Goal: Obtain resource: Download file/media

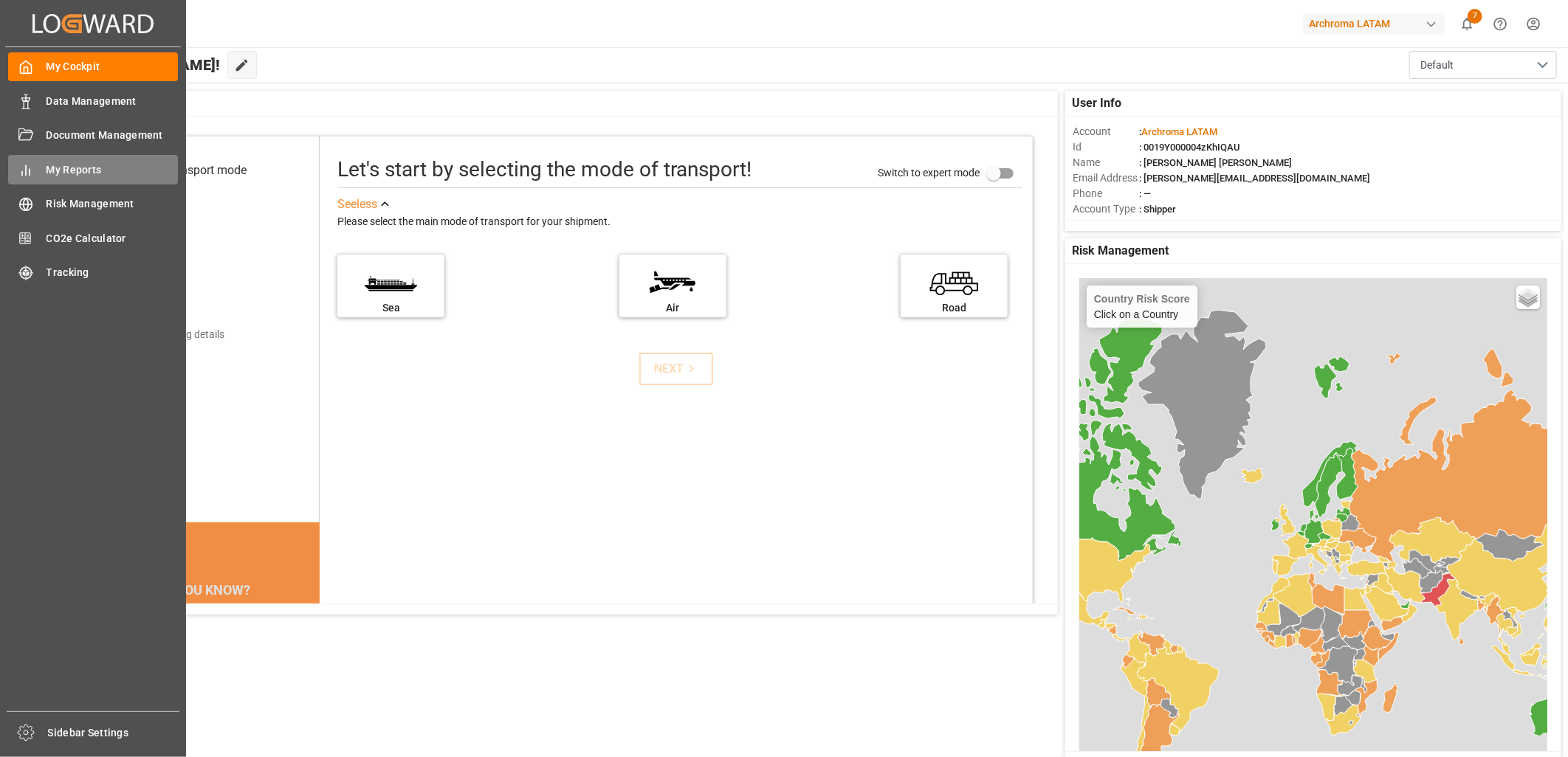
click at [82, 170] on span "My Reports" at bounding box center [112, 171] width 132 height 16
click at [79, 104] on span "Data Management" at bounding box center [112, 102] width 132 height 16
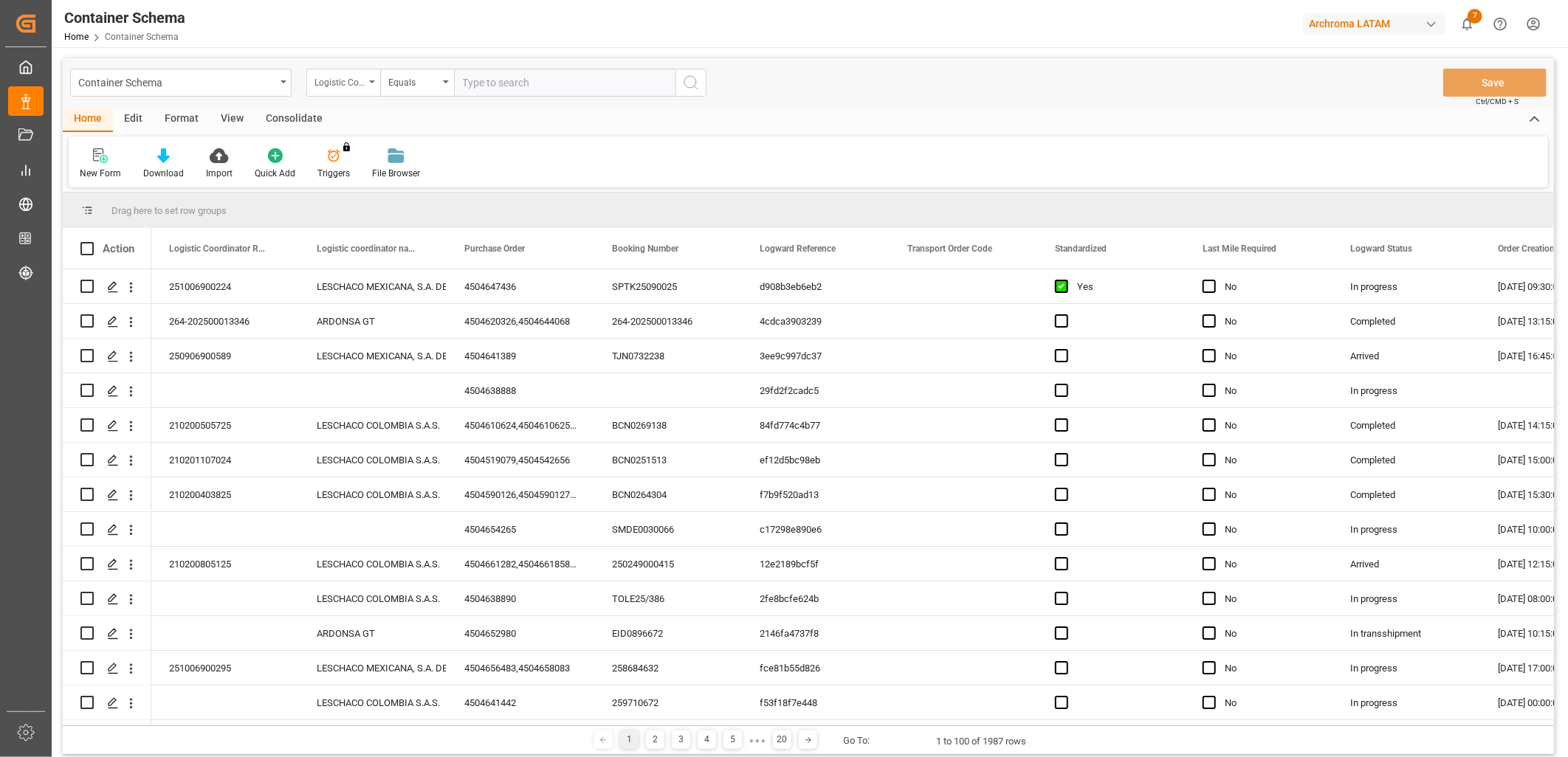
click at [362, 82] on div "Logistic Coordinator Reference Number" at bounding box center [339, 81] width 50 height 17
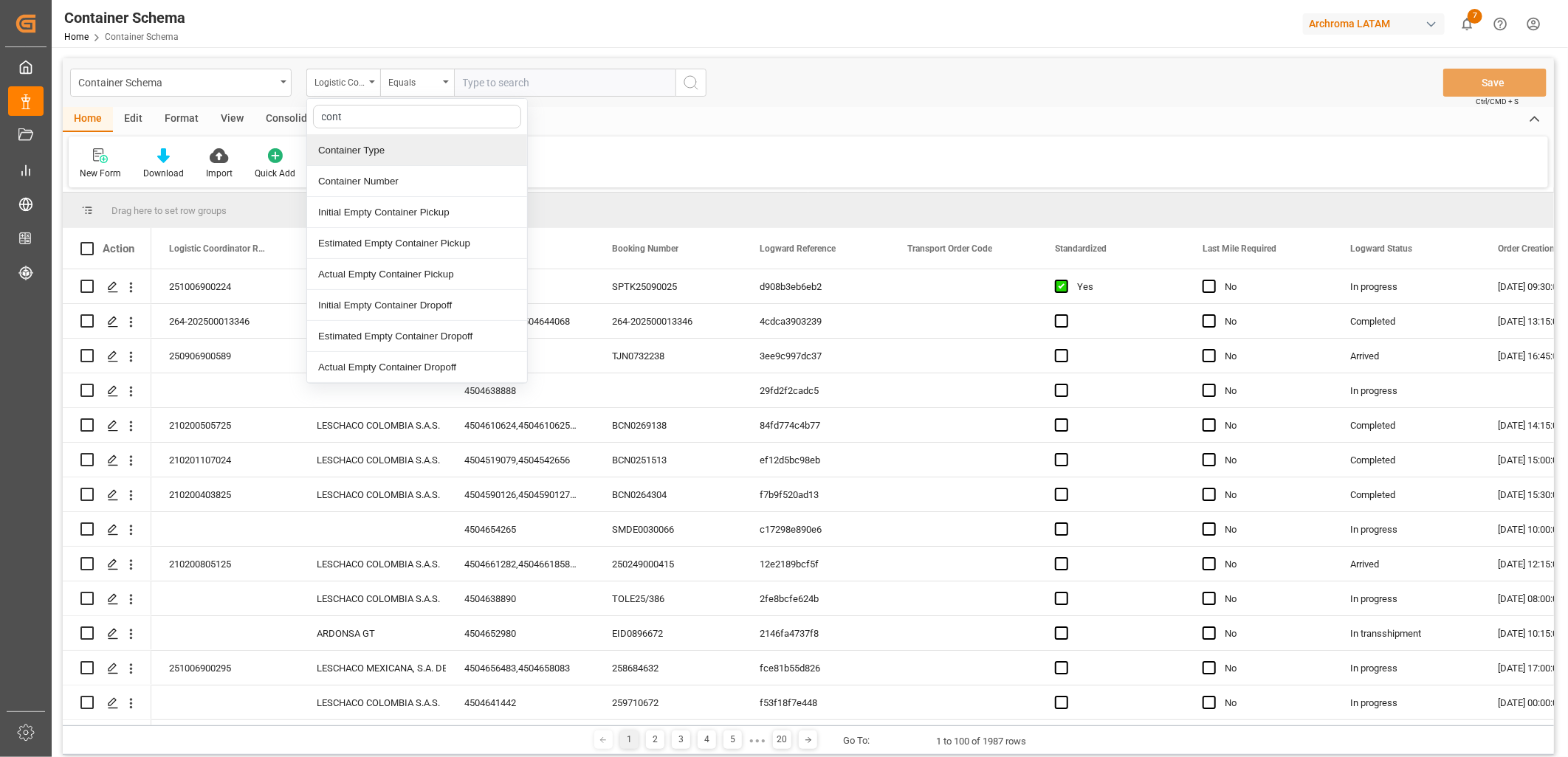
type input "conta"
click at [402, 181] on div "Container Number" at bounding box center [417, 181] width 220 height 31
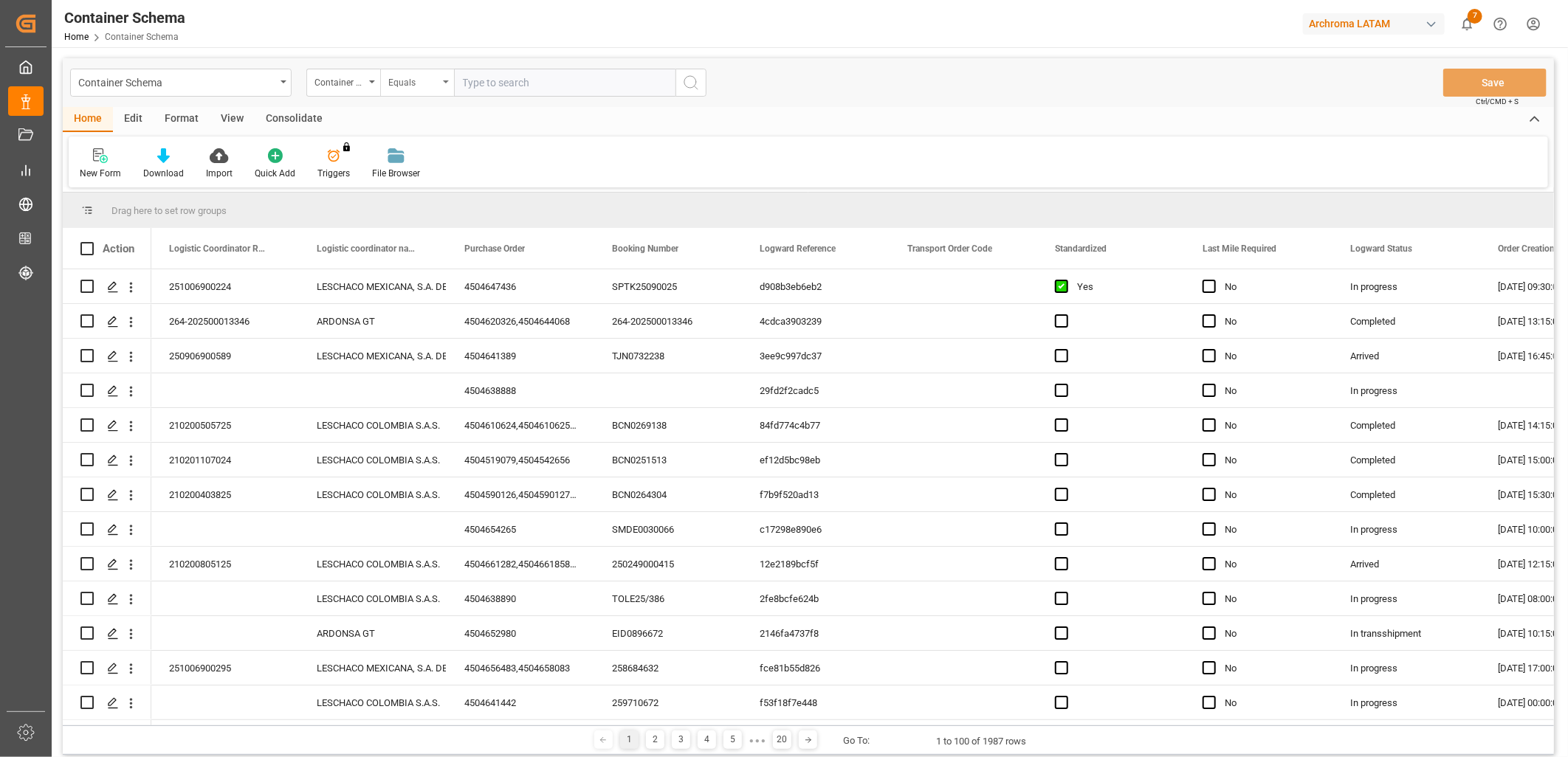
click at [414, 69] on div "Equals" at bounding box center [417, 82] width 74 height 28
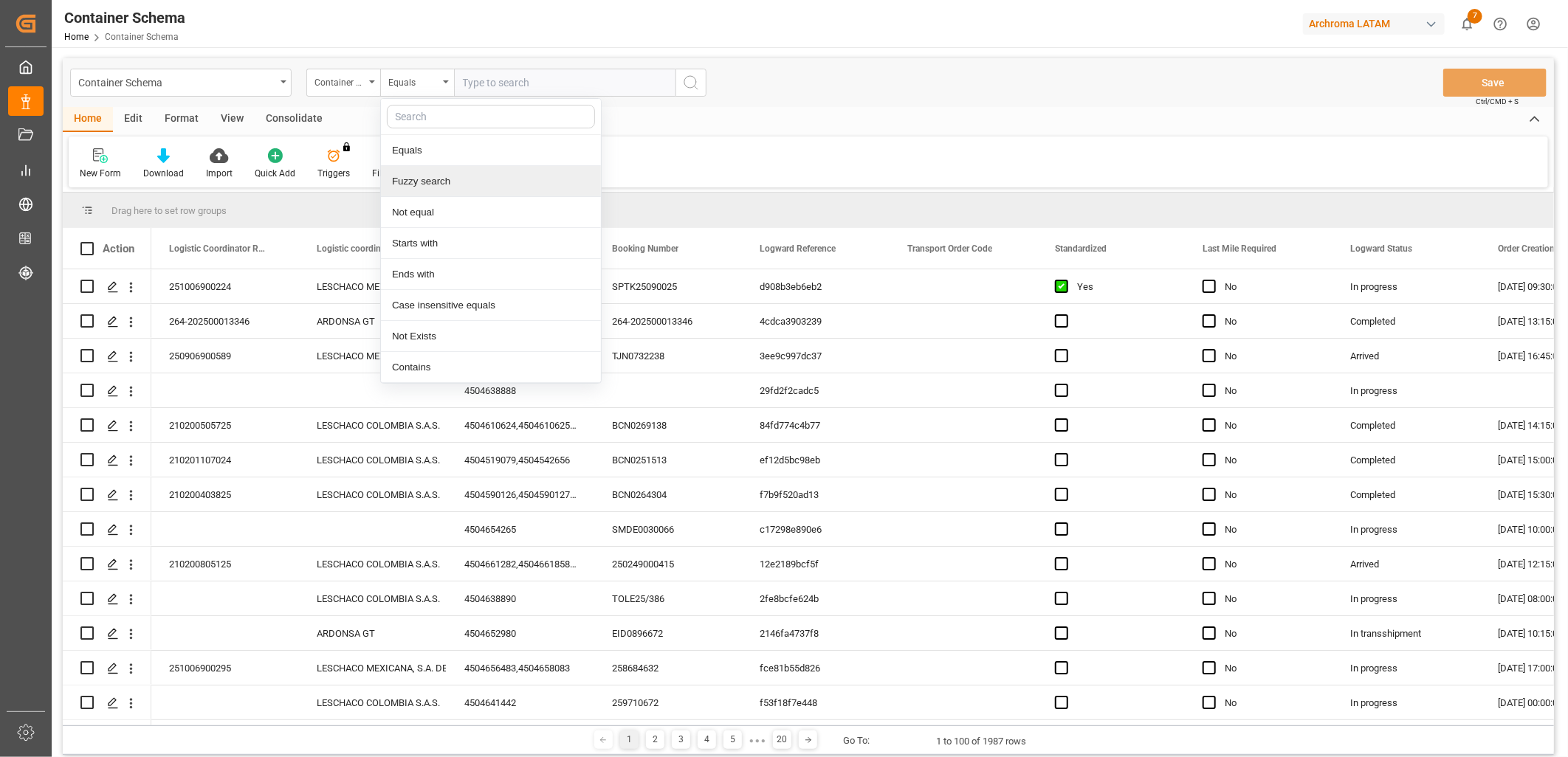
click at [457, 178] on div "Fuzzy search" at bounding box center [490, 181] width 220 height 31
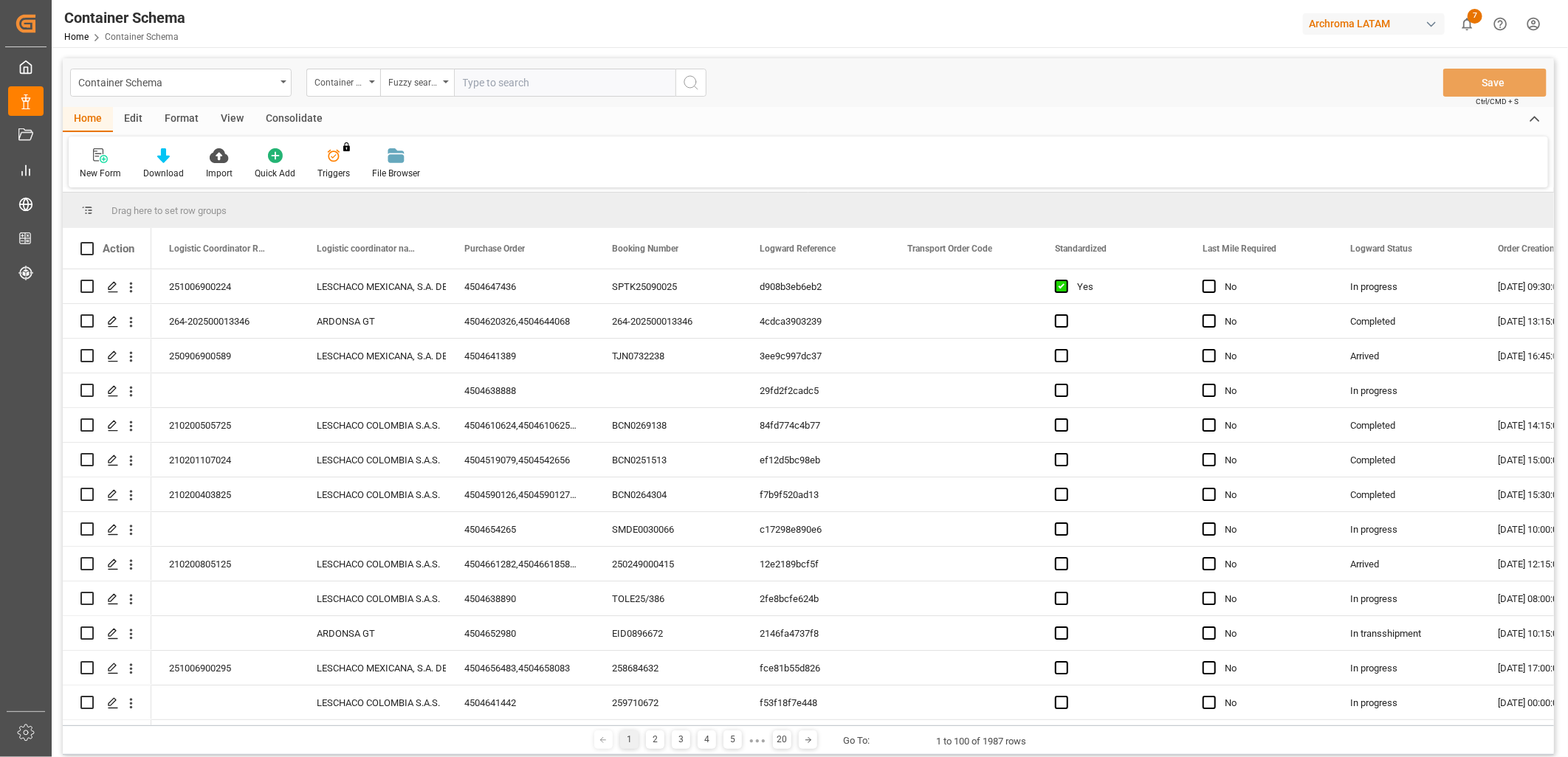
paste input "Container Number ECMU7714028"
drag, startPoint x: 549, startPoint y: 79, endPoint x: 398, endPoint y: 75, distance: 151.1
click at [398, 75] on div "Container Number Fuzzy search Container Number ECMU7714028" at bounding box center [506, 82] width 400 height 28
click at [551, 81] on input "ECMU7714028" at bounding box center [564, 82] width 221 height 28
type input "ECMU7714028"
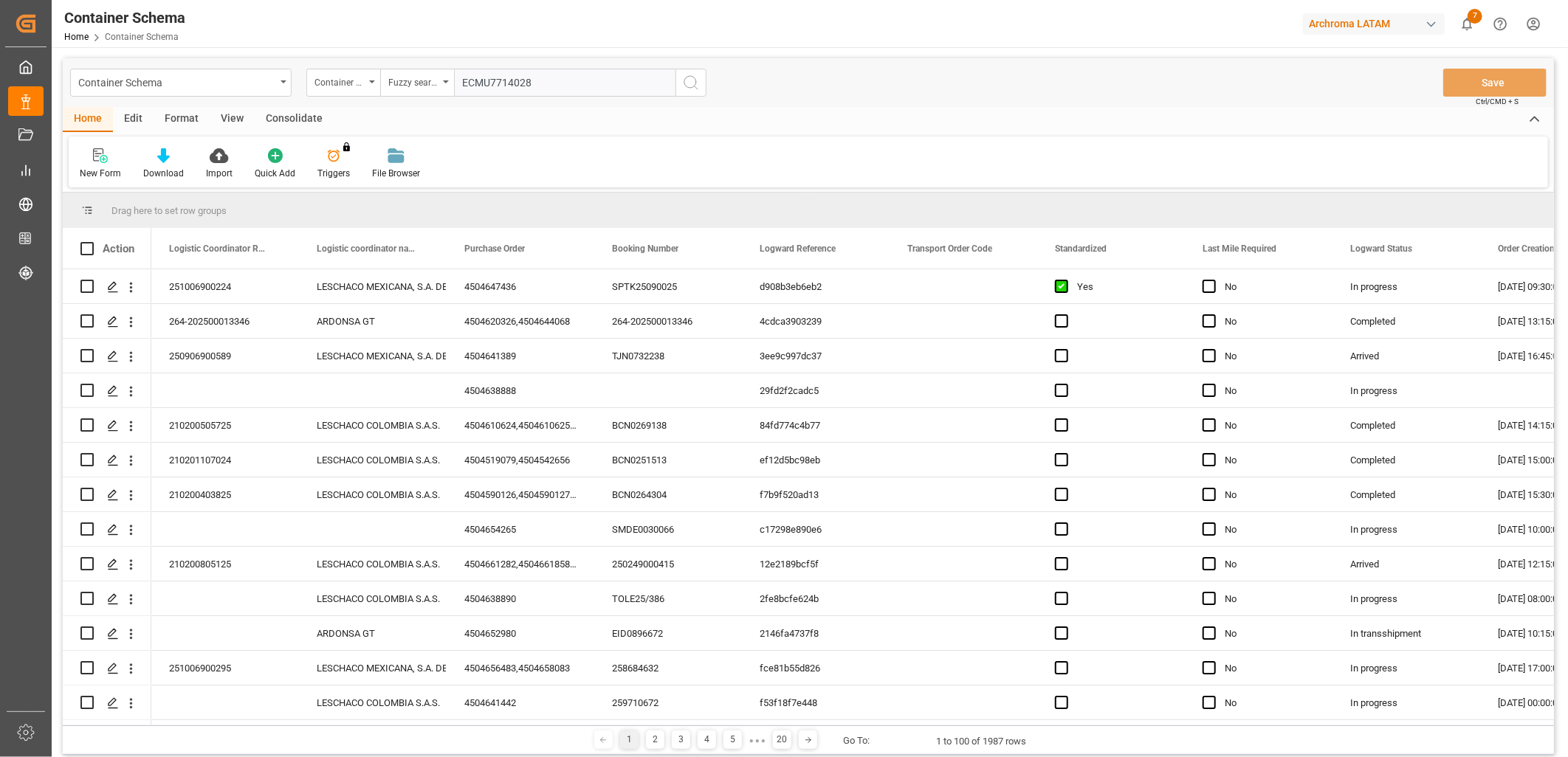
click at [692, 79] on icon "search button" at bounding box center [691, 82] width 17 height 17
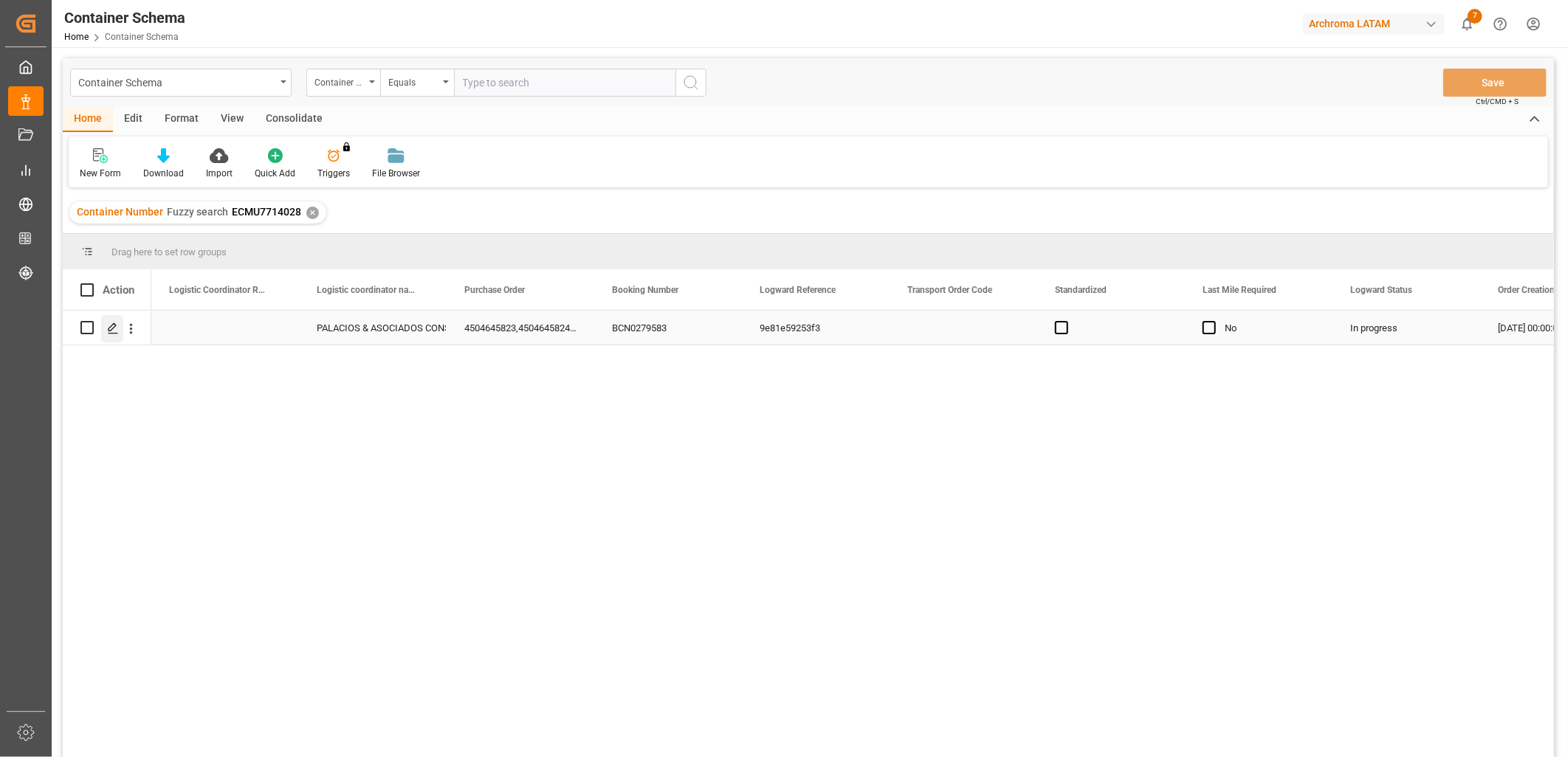
click at [110, 328] on icon "Press SPACE to select this row." at bounding box center [112, 329] width 12 height 12
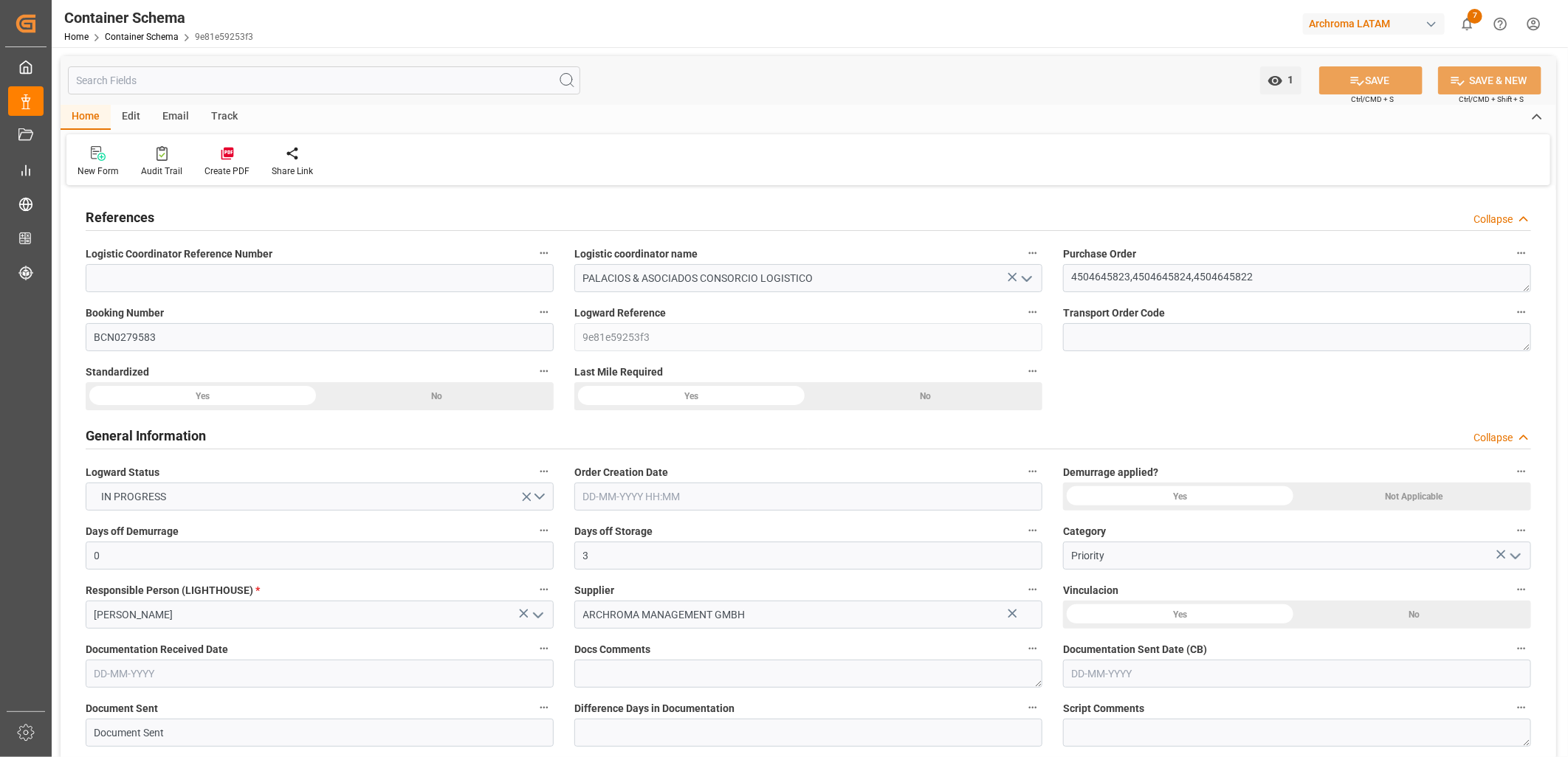
type input "0"
type input "3"
type input "13"
type input "2760"
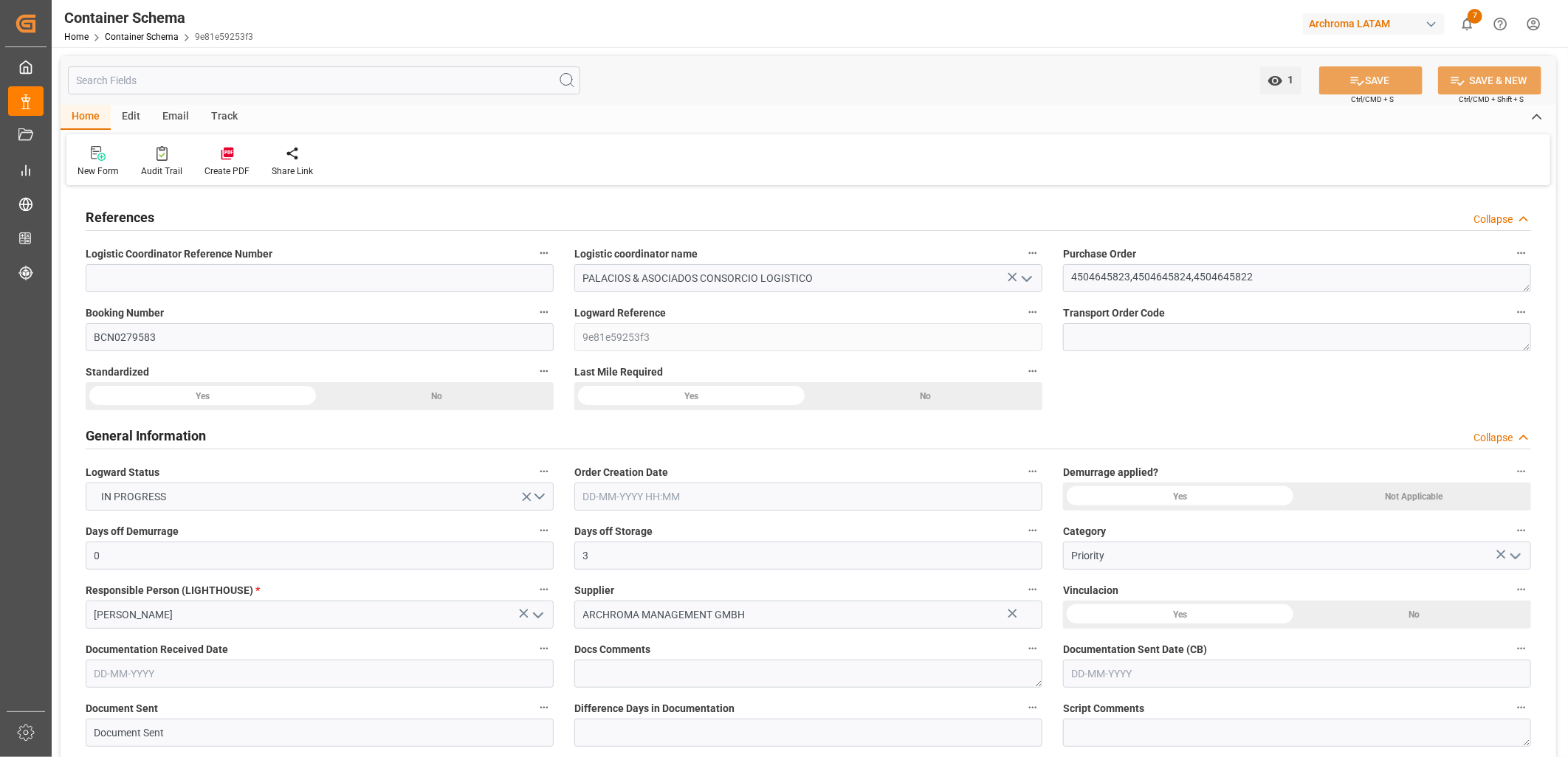
type input "2890.92"
type input "CMACGM"
type input "CMA CGM Group"
type input "ESBCN"
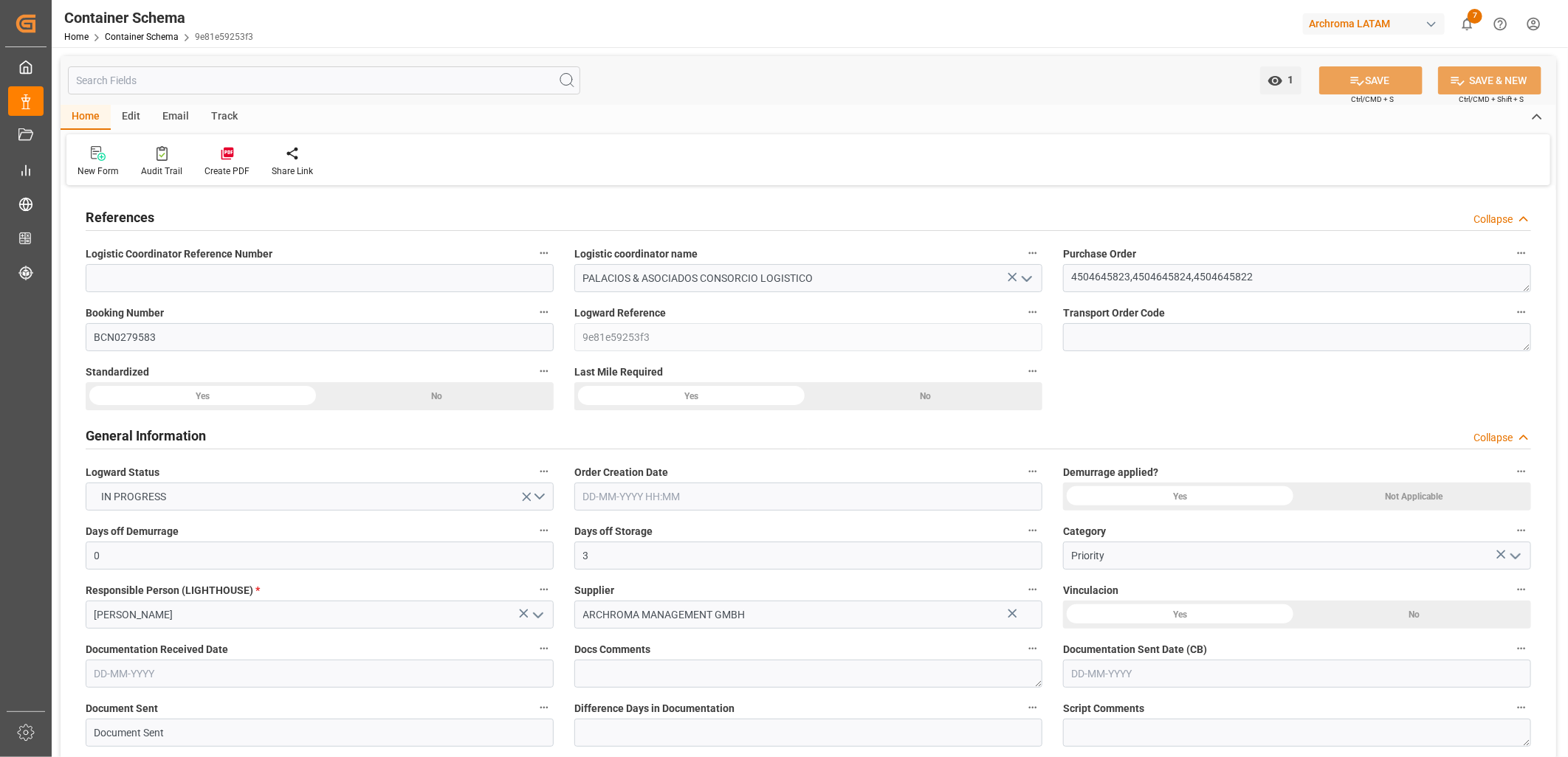
type input "PECLL"
type input "9948231"
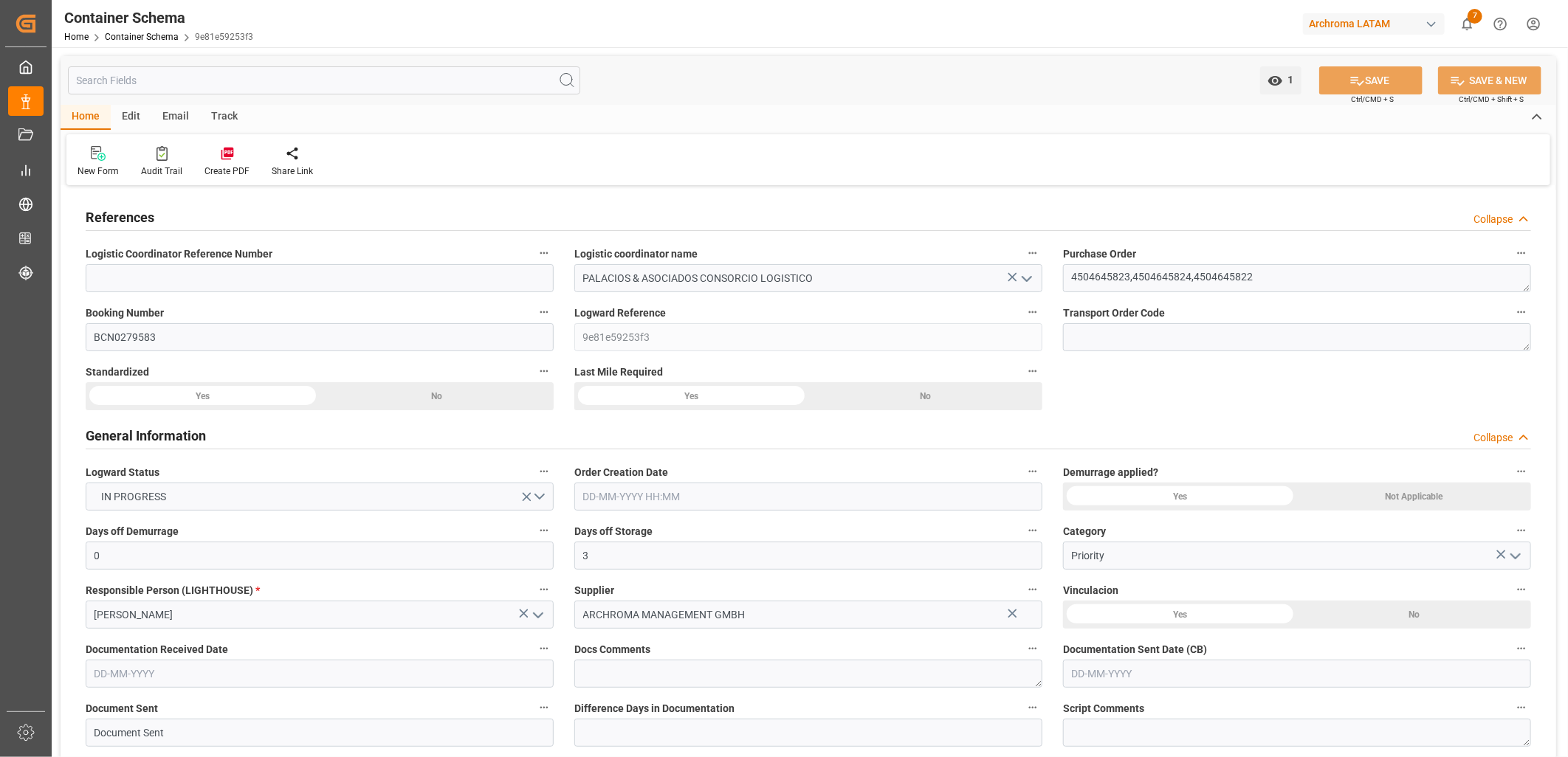
type input "9948231"
type input "0"
type input "[DATE] 00:00"
type input "[DATE]"
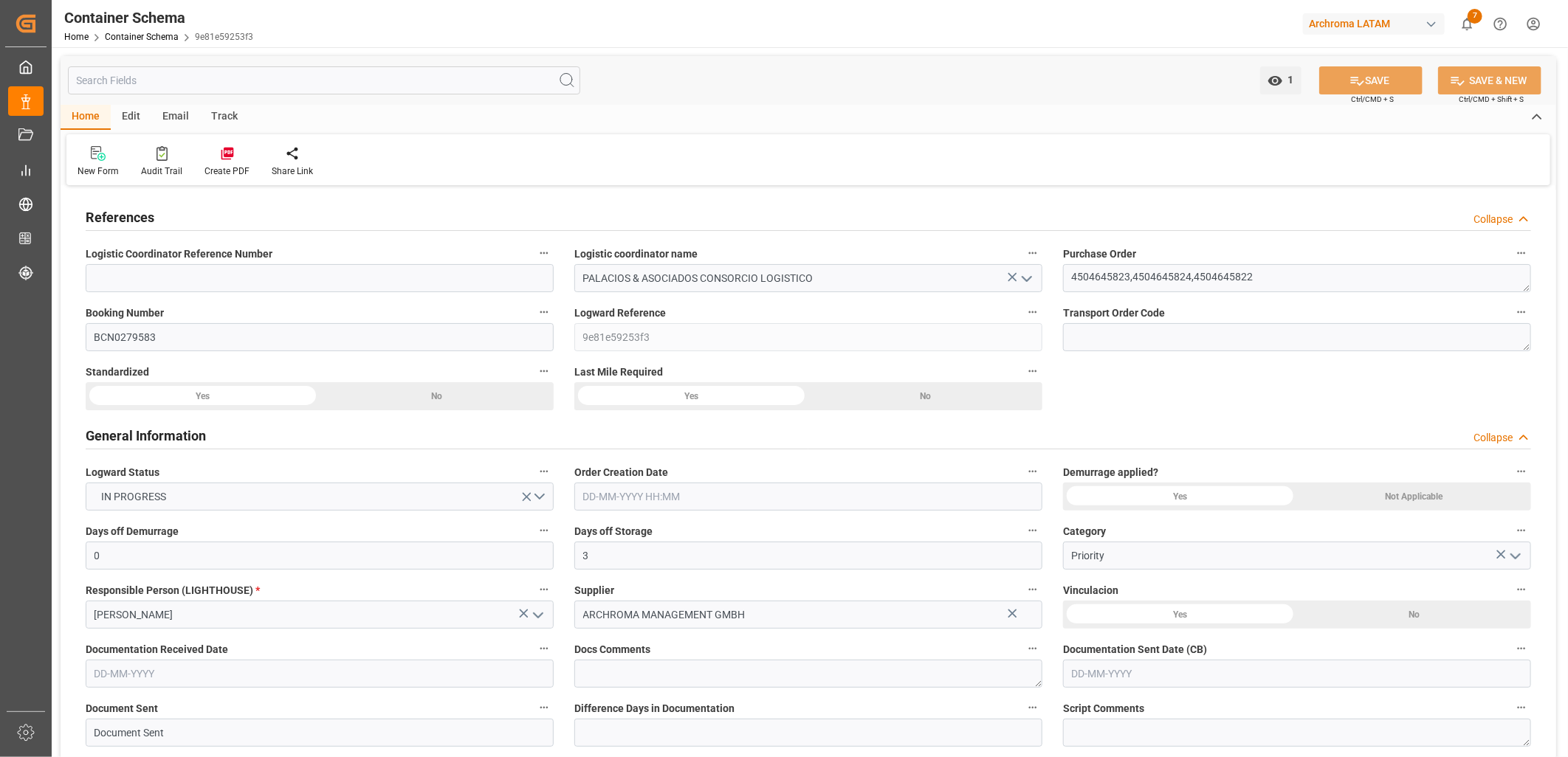
type input "[DATE]"
type input "[DATE] 06:04"
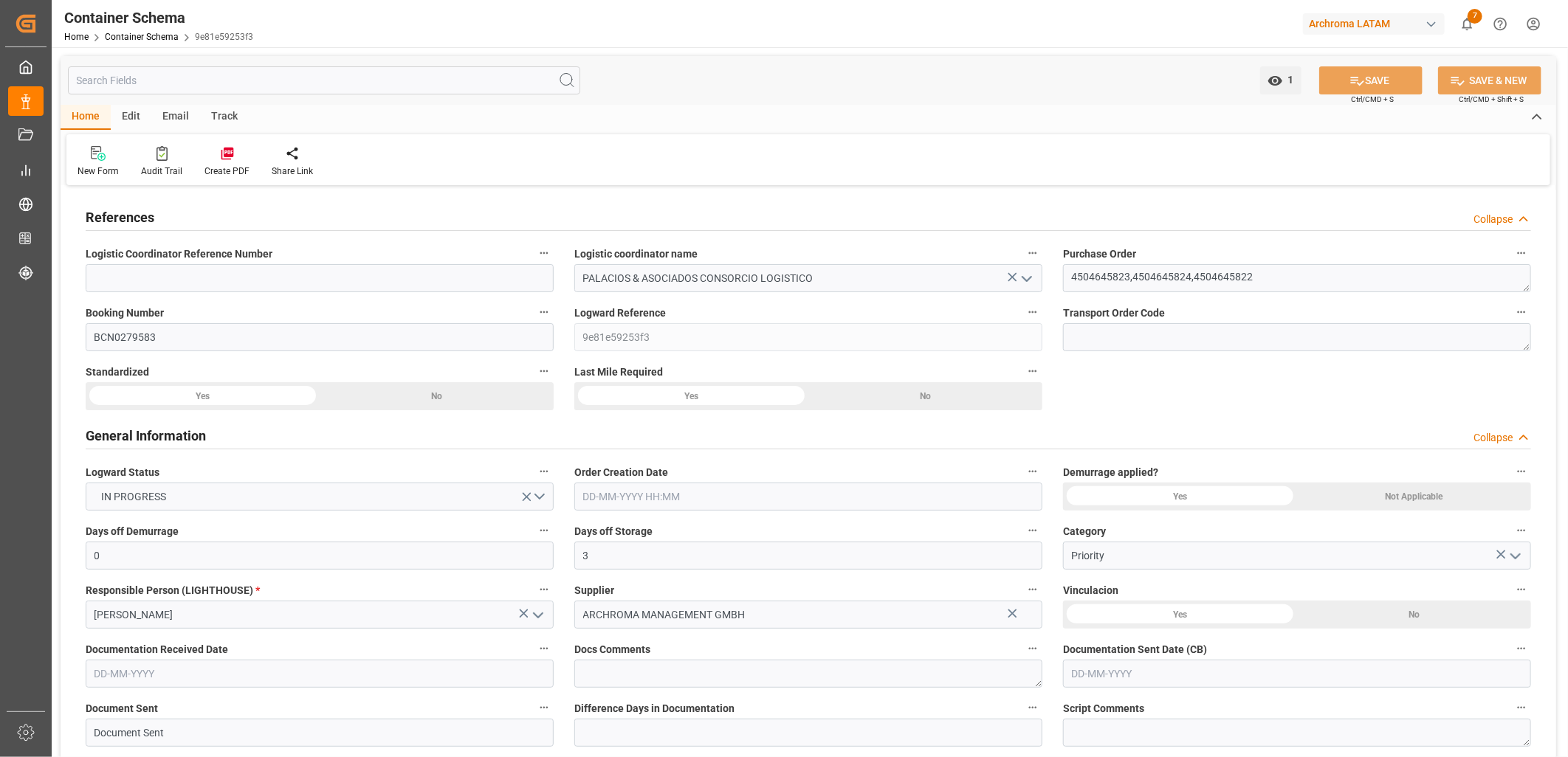
type input "[DATE] 15:55"
type input "[DATE]"
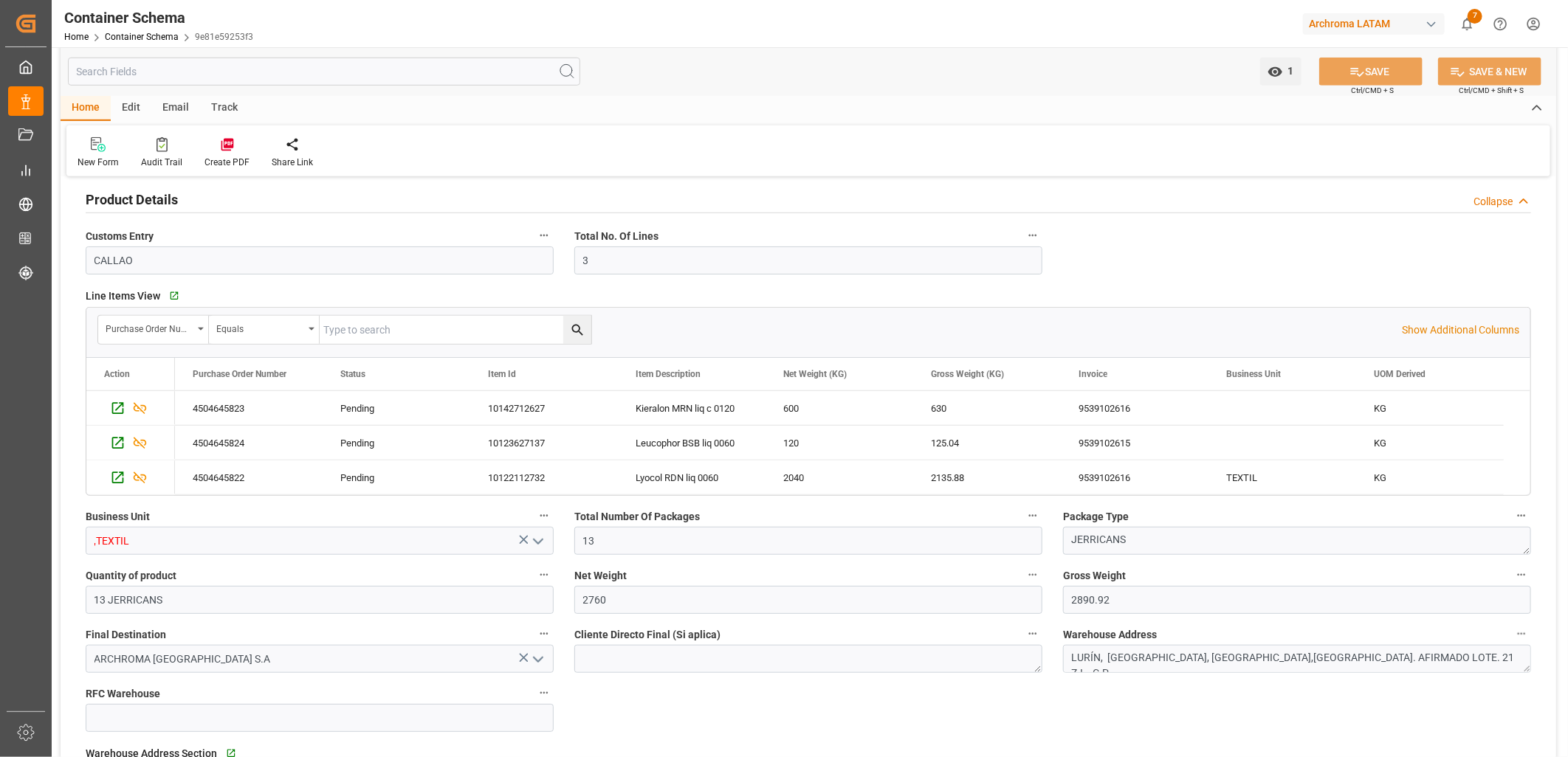
scroll to position [574, 0]
click at [542, 540] on icon "open menu" at bounding box center [538, 541] width 17 height 17
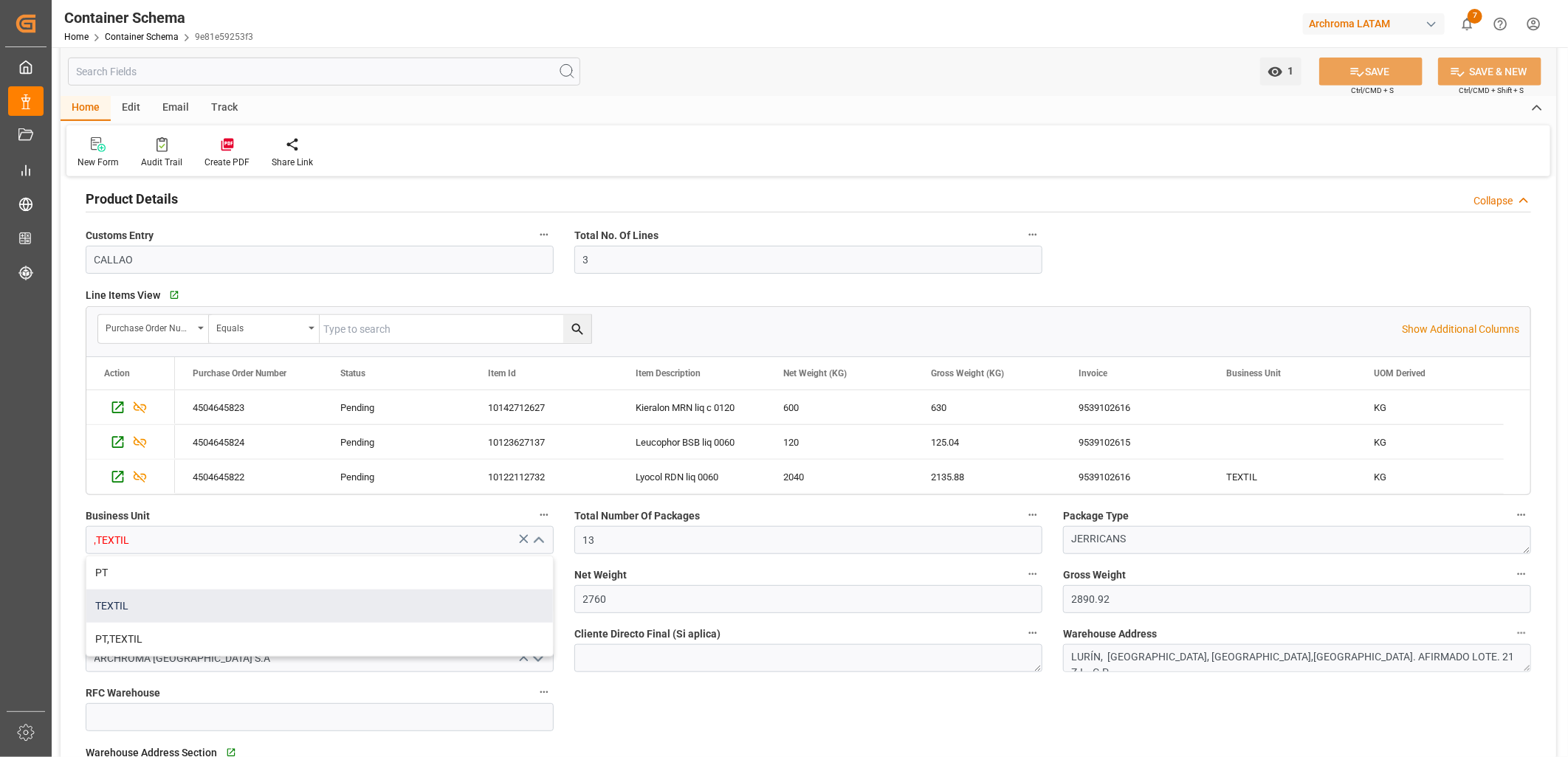
click at [357, 594] on div "TEXTIL" at bounding box center [319, 607] width 466 height 33
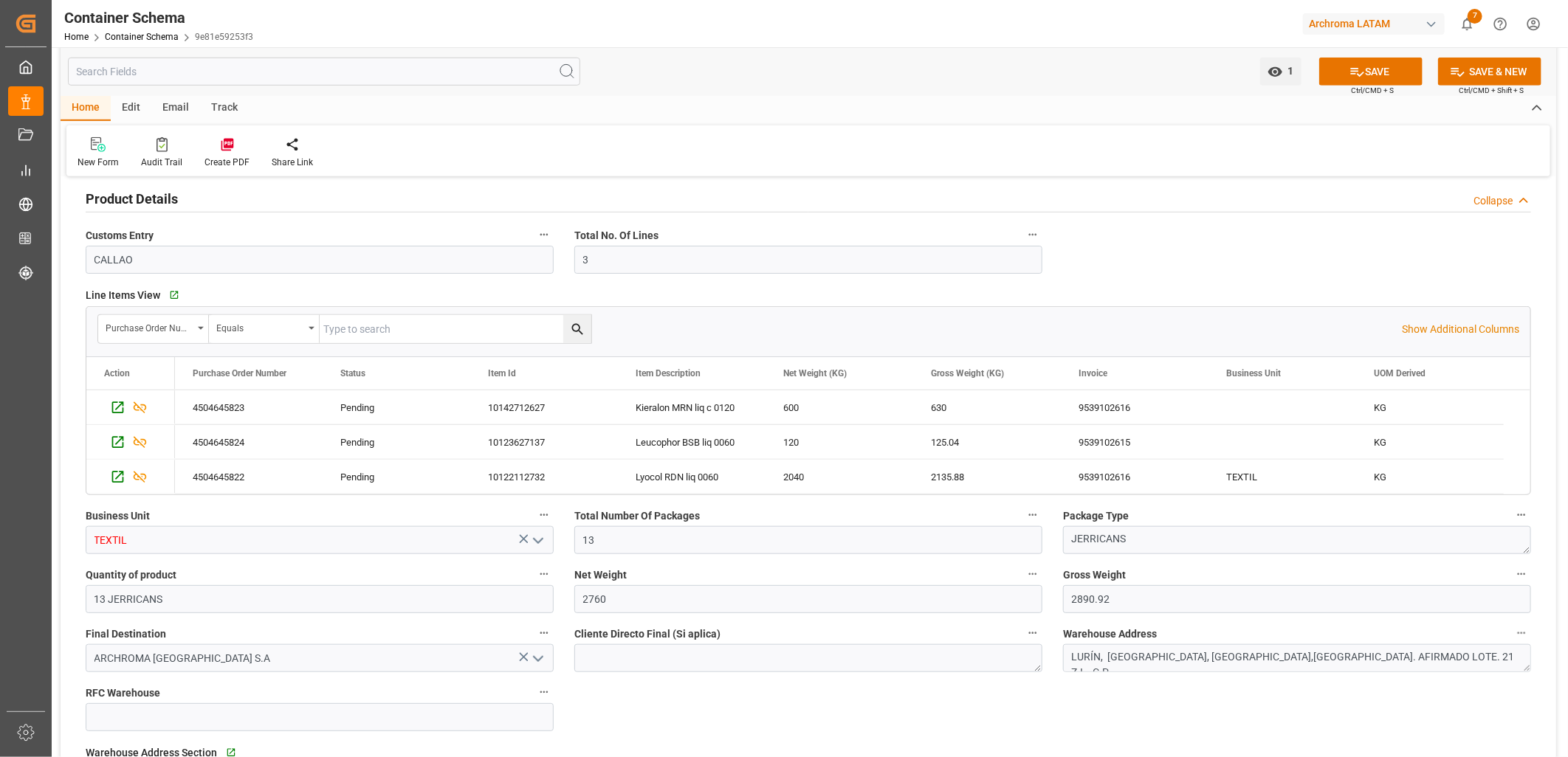
type input "TEXTIL"
click at [1380, 67] on button "SAVE" at bounding box center [1370, 71] width 104 height 28
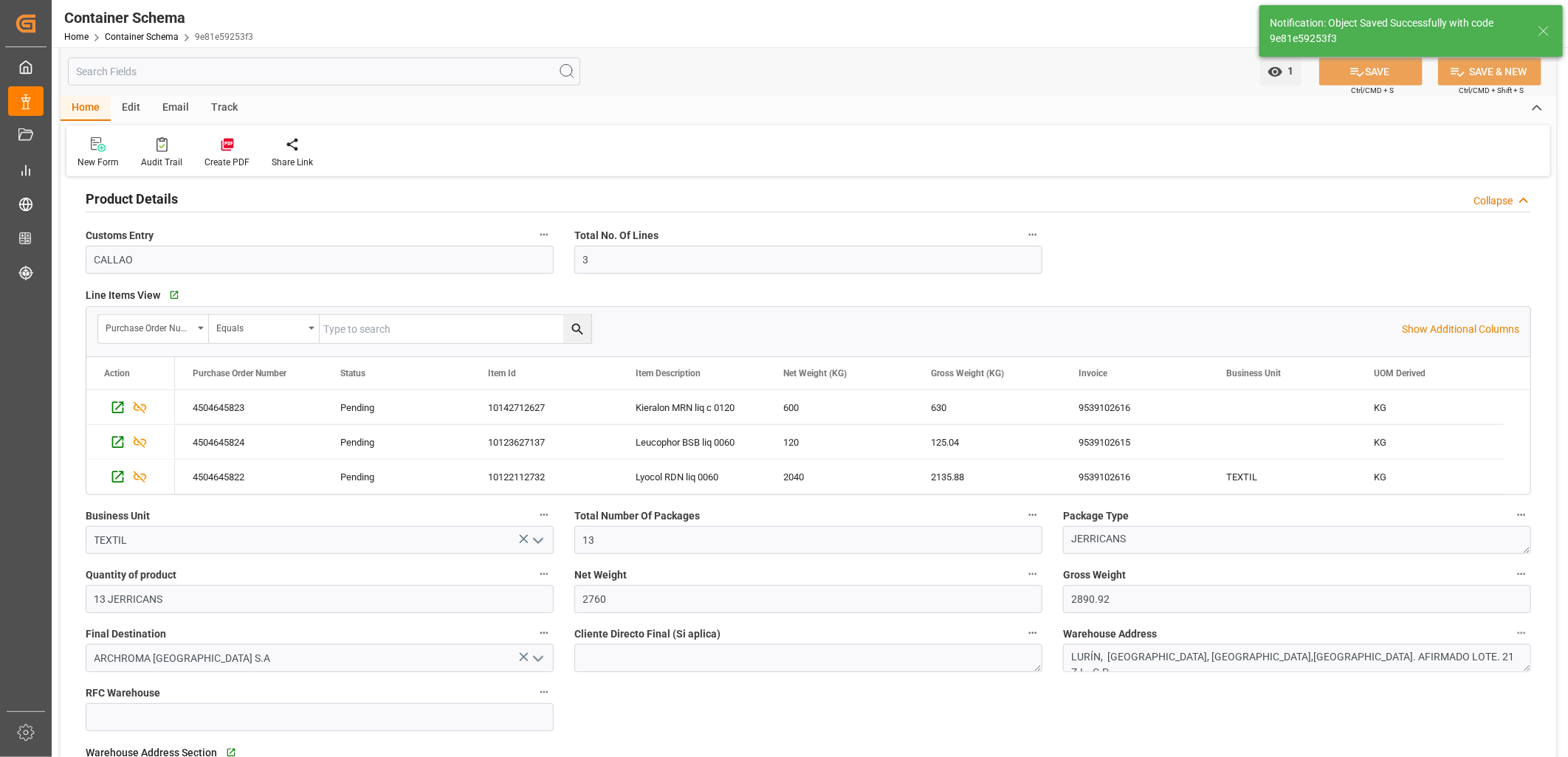
type input "[DATE]"
type input "[DATE] 15:30"
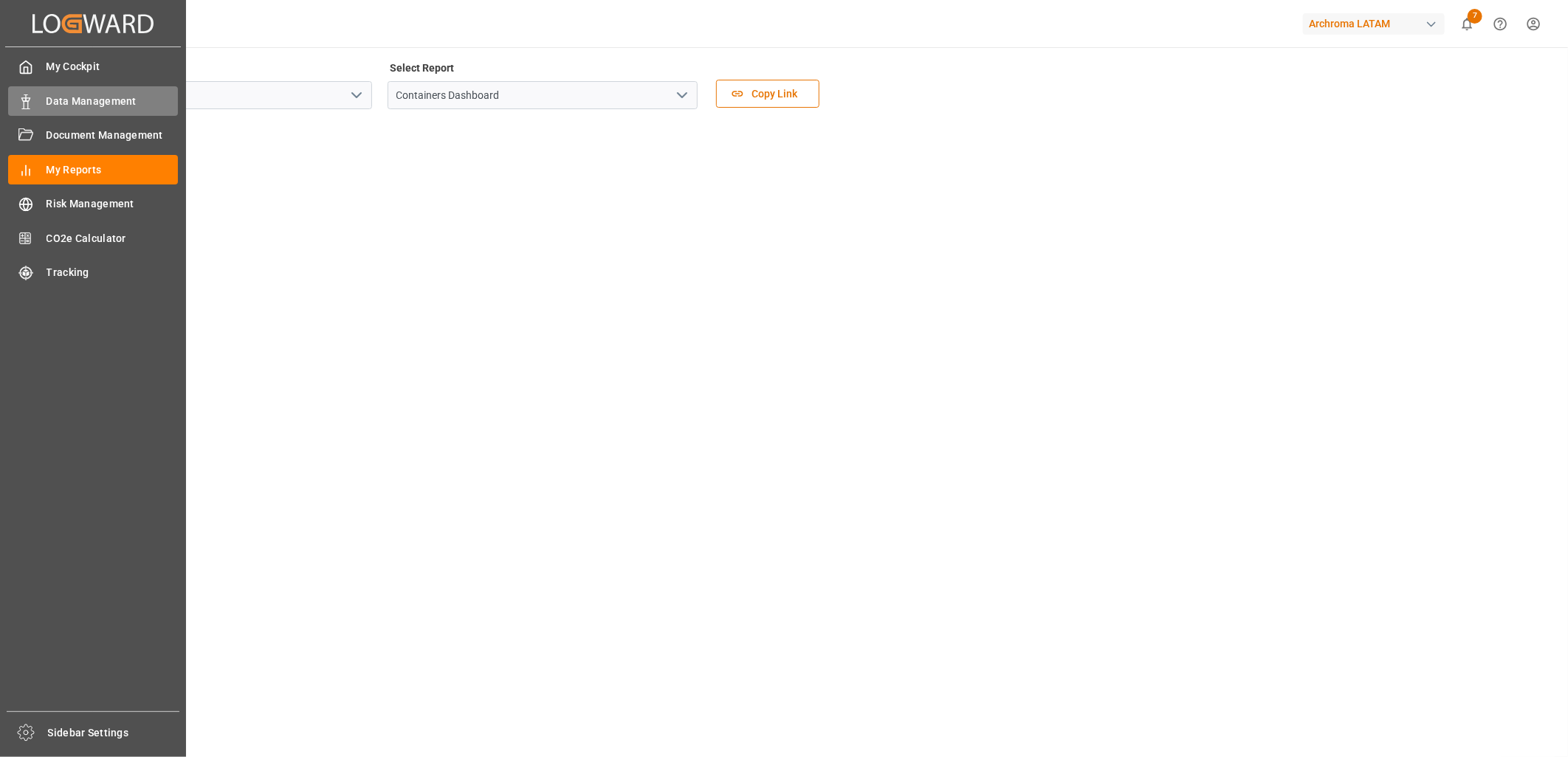
click at [86, 98] on span "Data Management" at bounding box center [112, 102] width 132 height 16
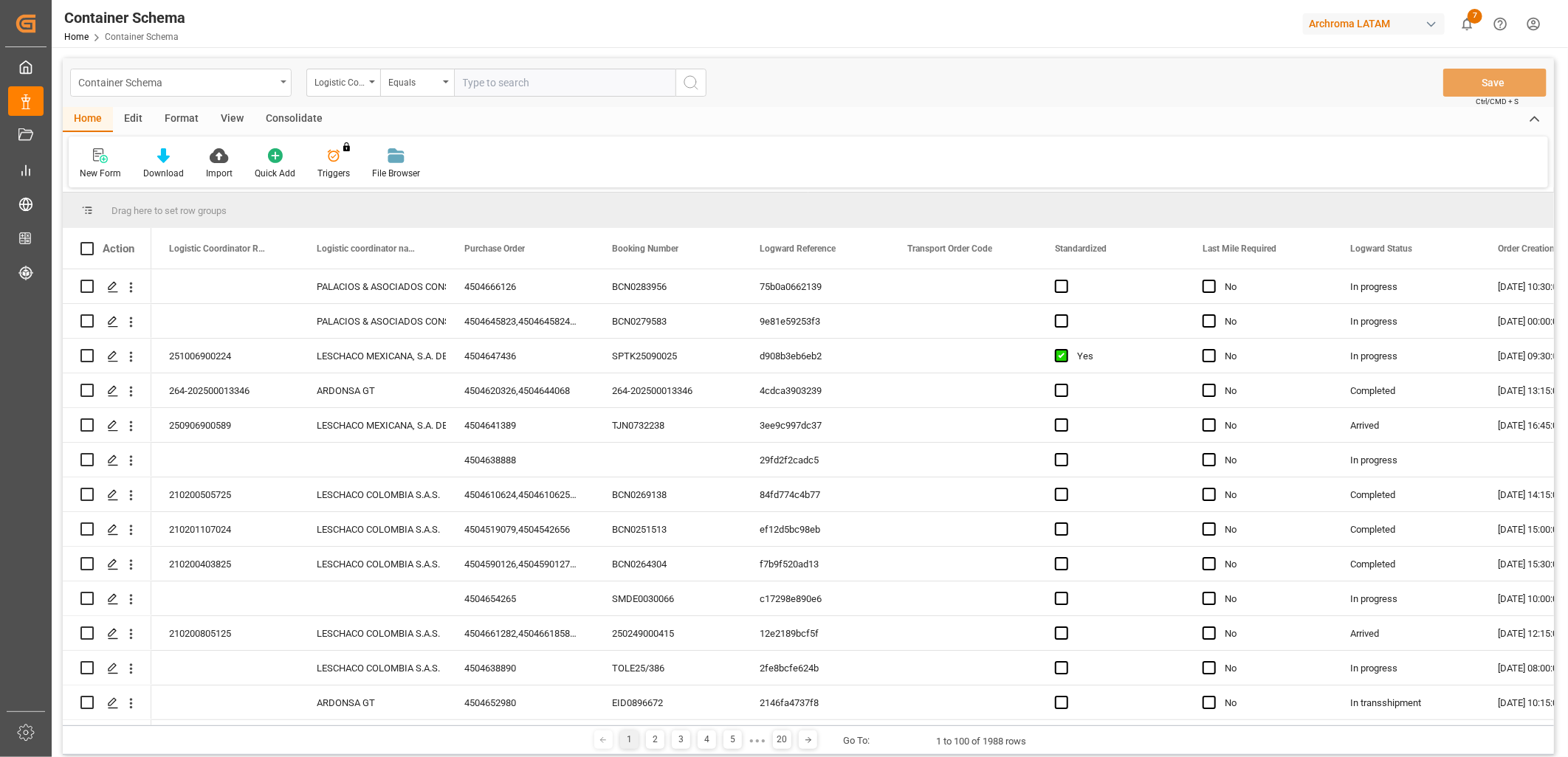
click at [275, 79] on div "Container Schema" at bounding box center [180, 82] width 221 height 28
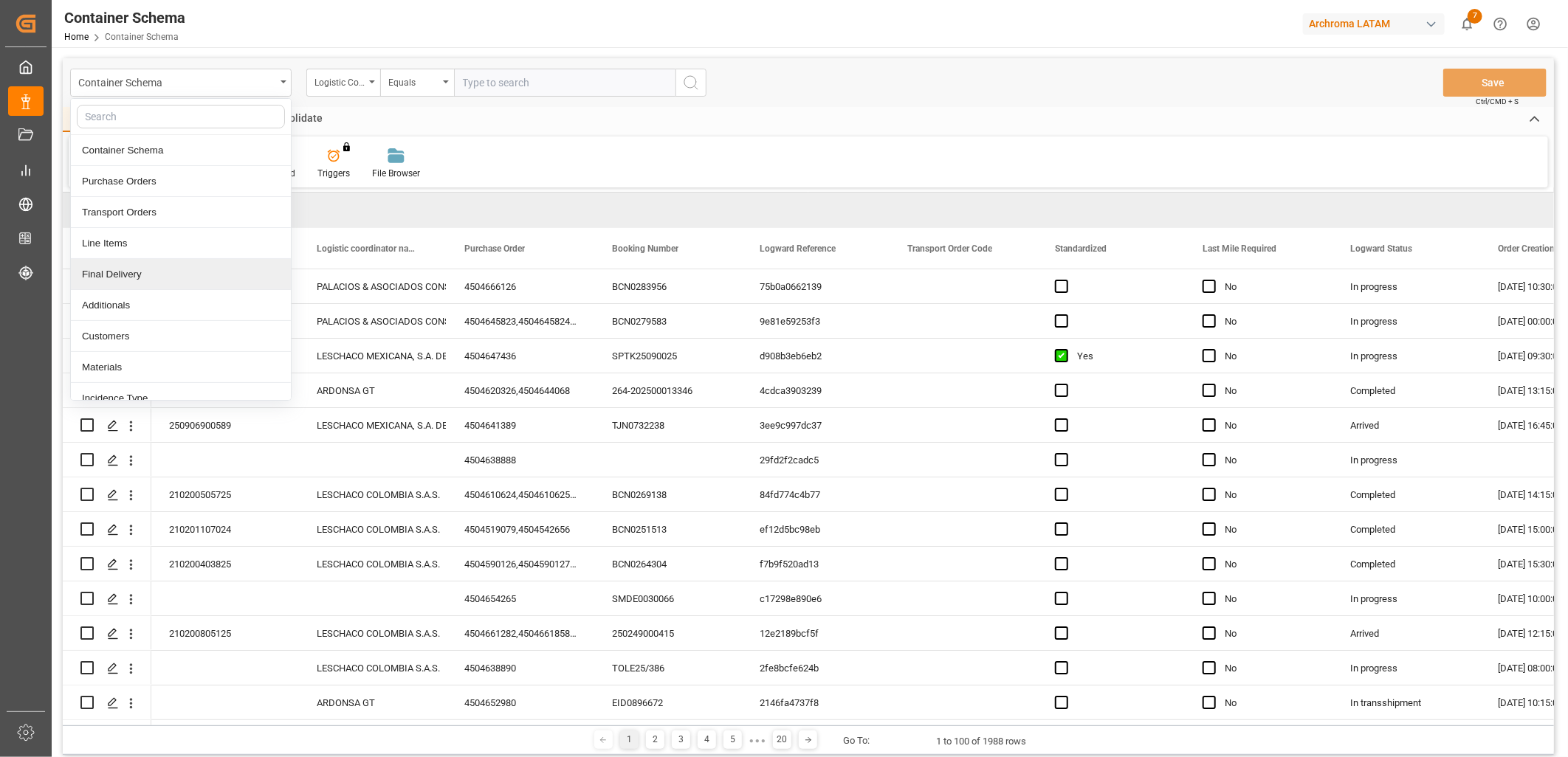
click at [132, 274] on div "Final Delivery" at bounding box center [180, 274] width 220 height 31
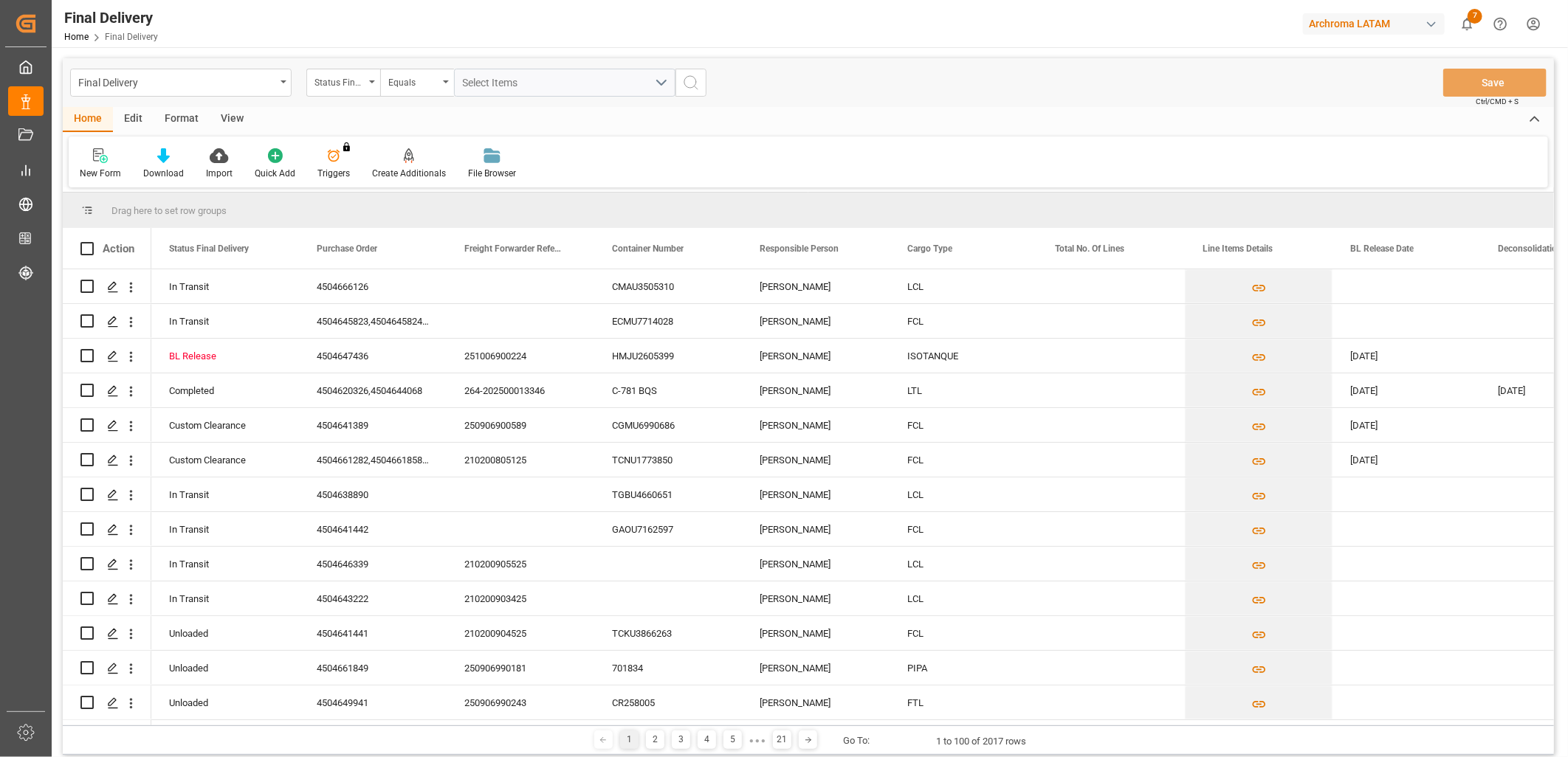
click at [131, 254] on div "Action" at bounding box center [118, 249] width 32 height 14
click at [171, 158] on div at bounding box center [164, 155] width 41 height 16
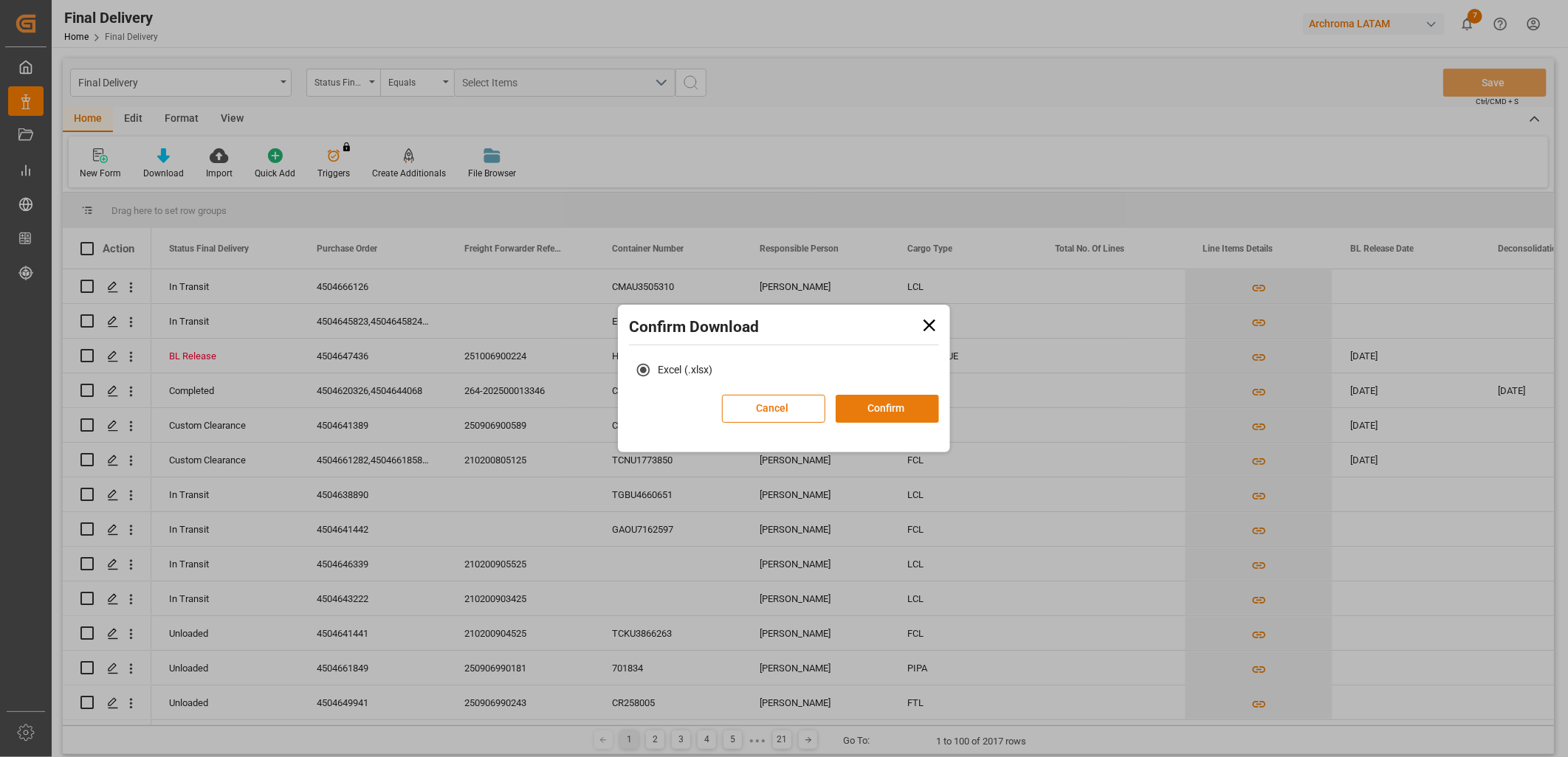
click at [905, 407] on button "Confirm" at bounding box center [887, 408] width 104 height 28
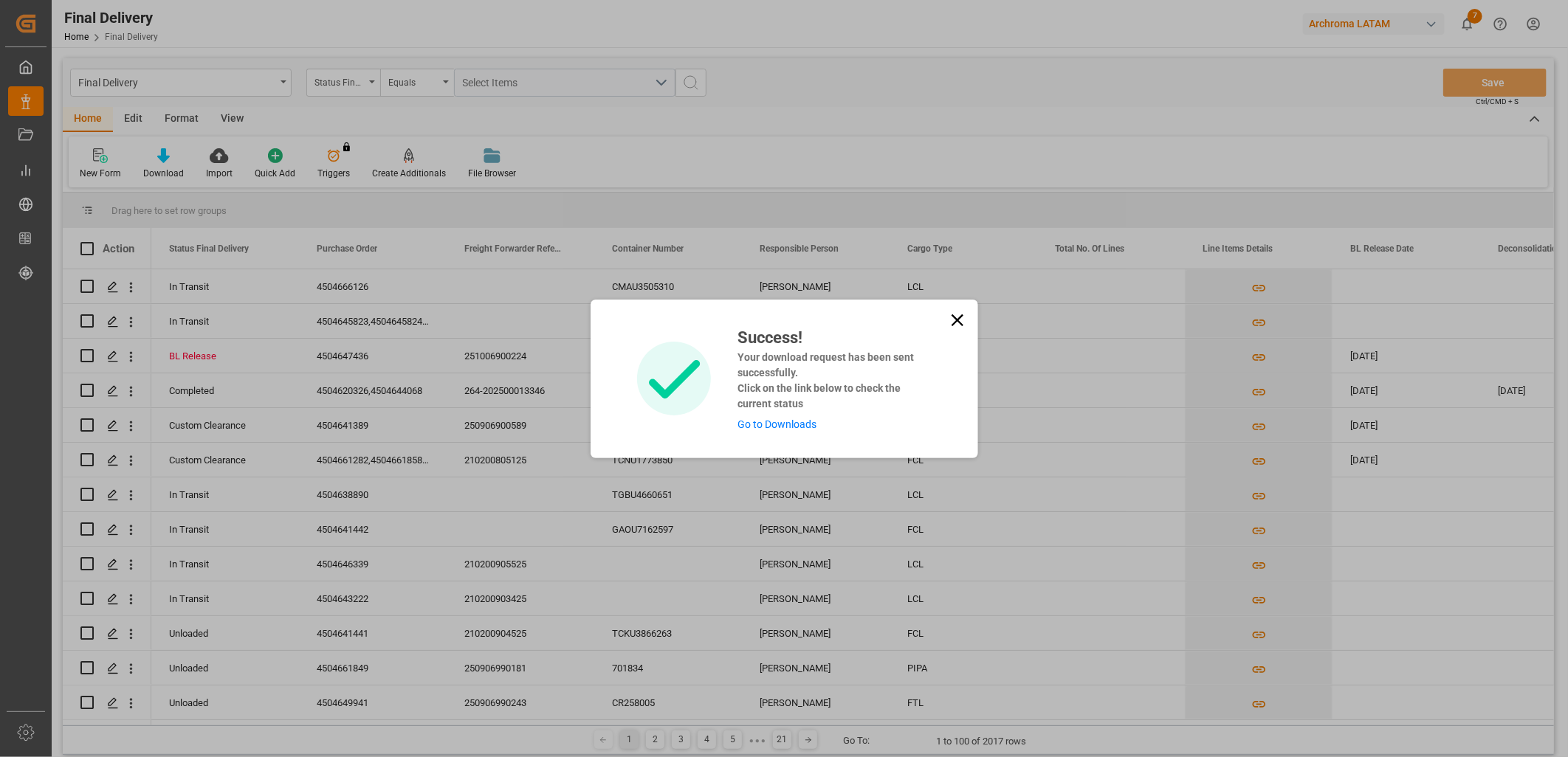
click at [795, 428] on link "Go to Downloads" at bounding box center [776, 425] width 78 height 12
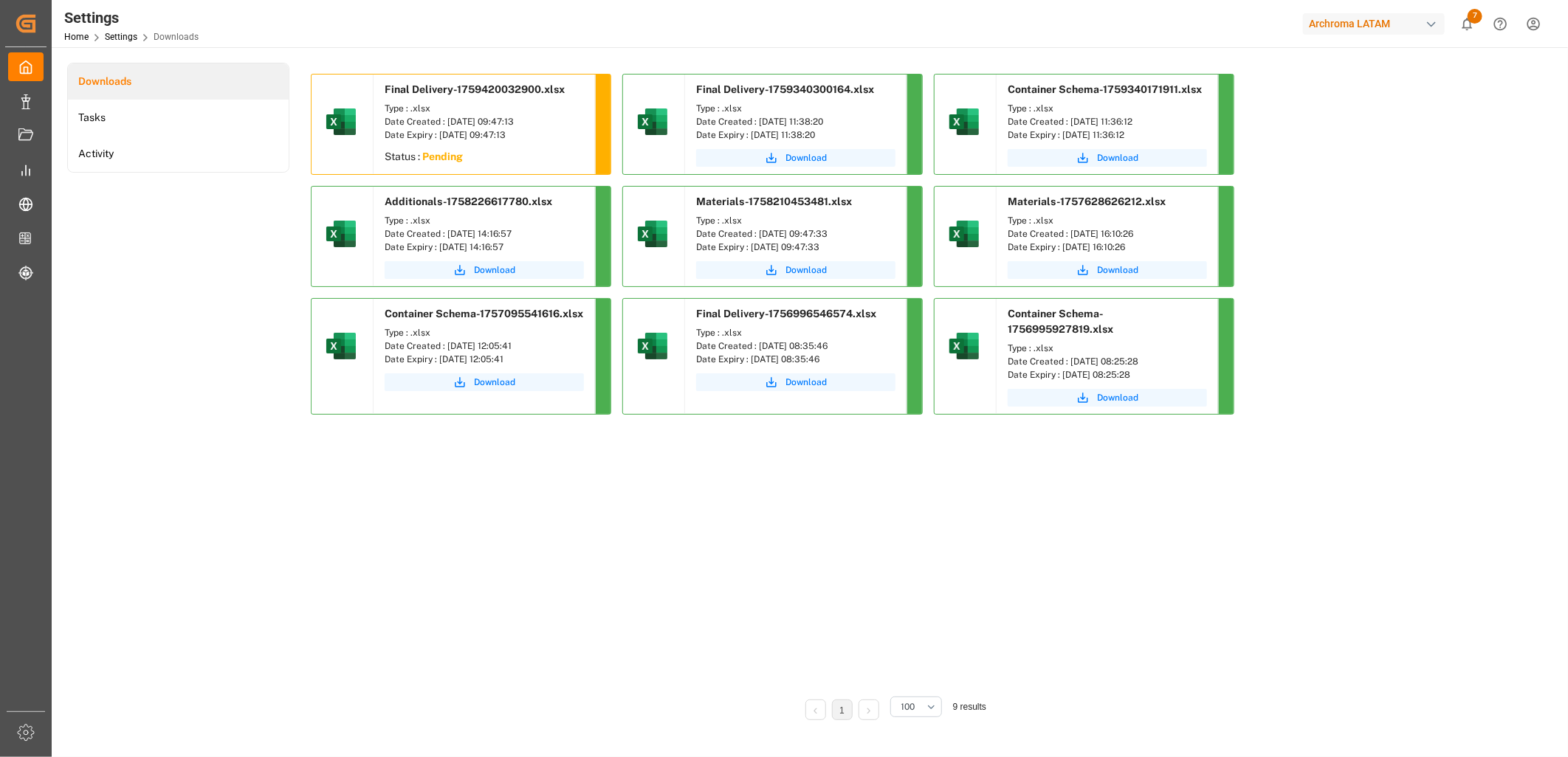
click at [506, 575] on div "Final Delivery-1759420032900.xlsx Type : .xlsx Date Created : 02-10-2025 09:47:…" at bounding box center [893, 378] width 1163 height 610
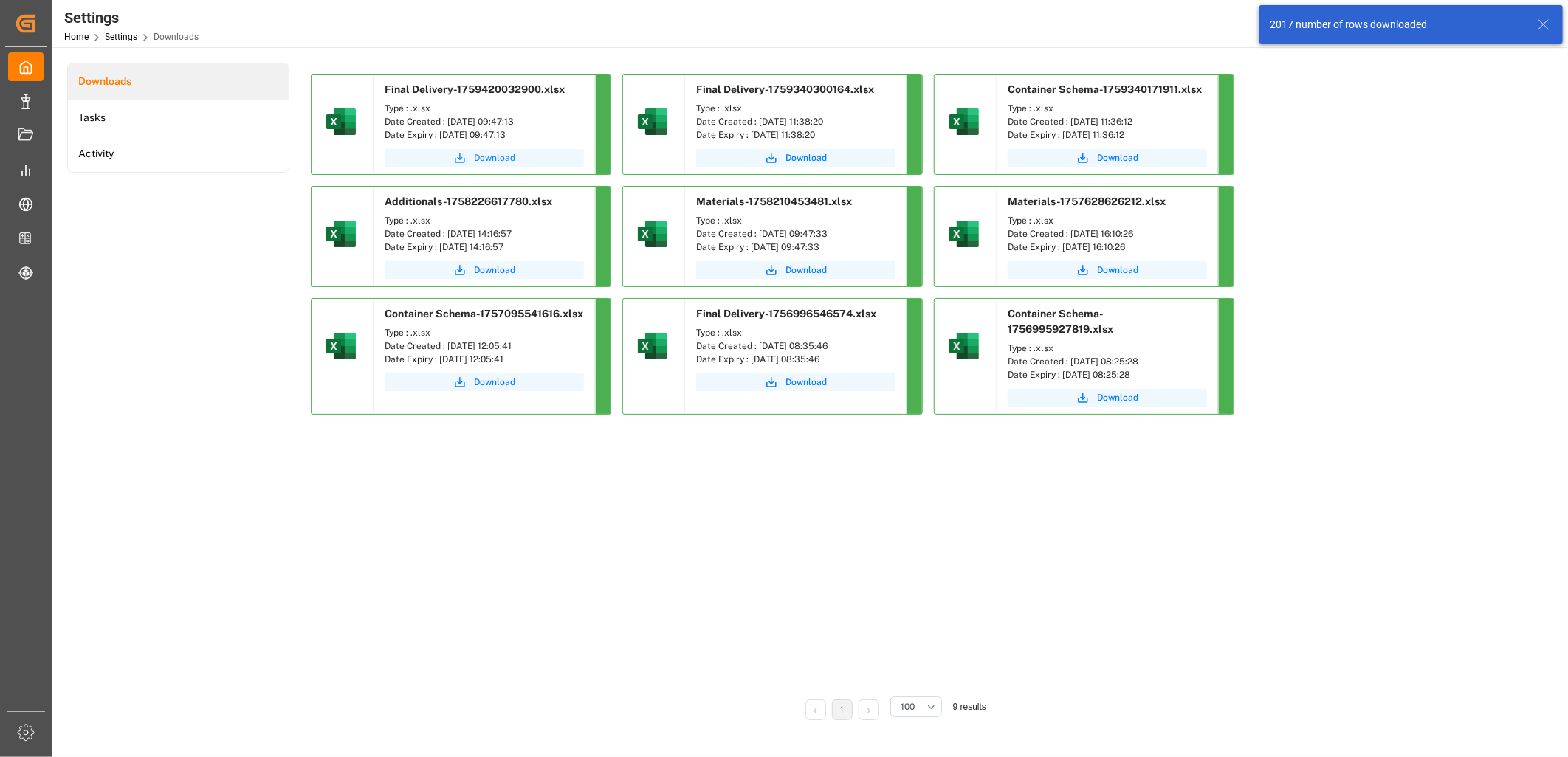
click at [492, 159] on span "Download" at bounding box center [494, 158] width 42 height 14
